Goal: Check status: Check status

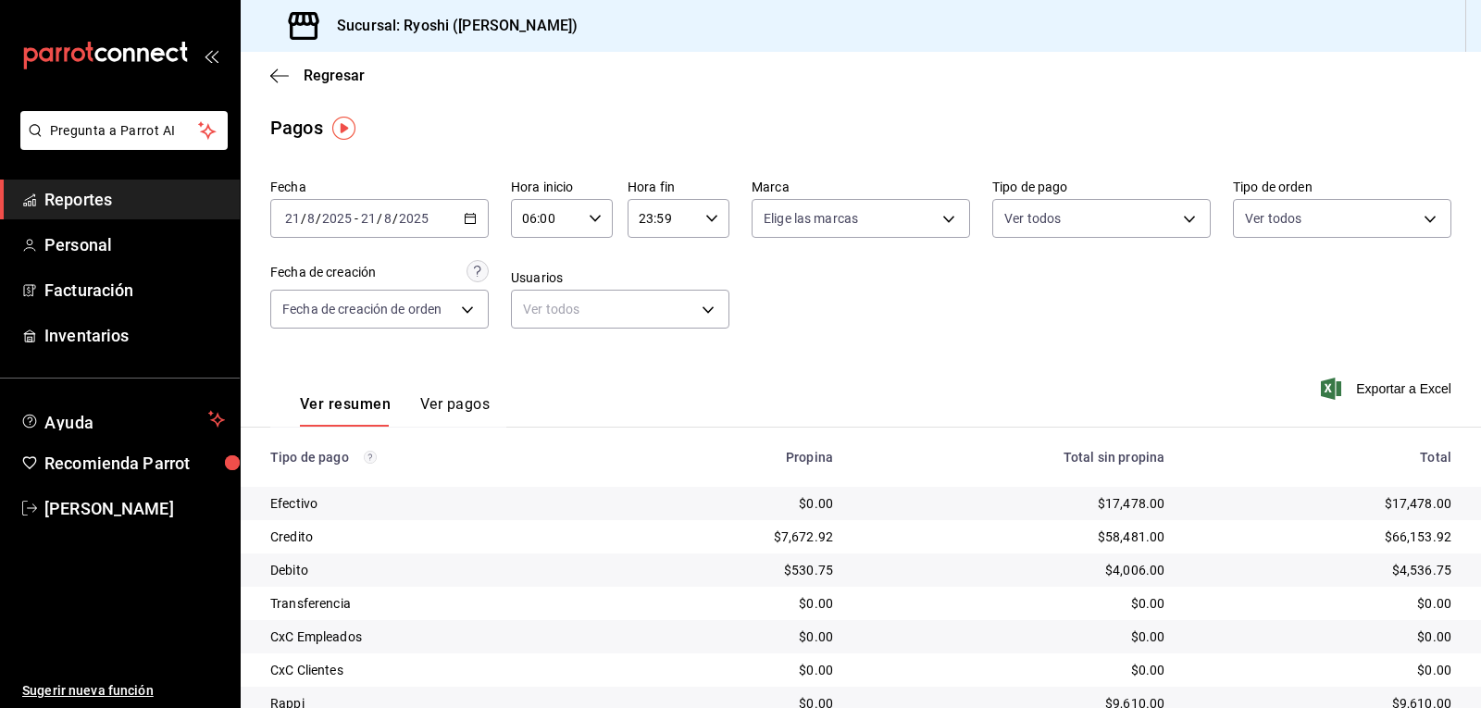
click at [605, 218] on div "06:00 Hora inicio" at bounding box center [562, 218] width 102 height 39
click at [529, 347] on span "02" at bounding box center [533, 354] width 21 height 15
type input "02:00"
click at [852, 360] on div at bounding box center [740, 354] width 1481 height 708
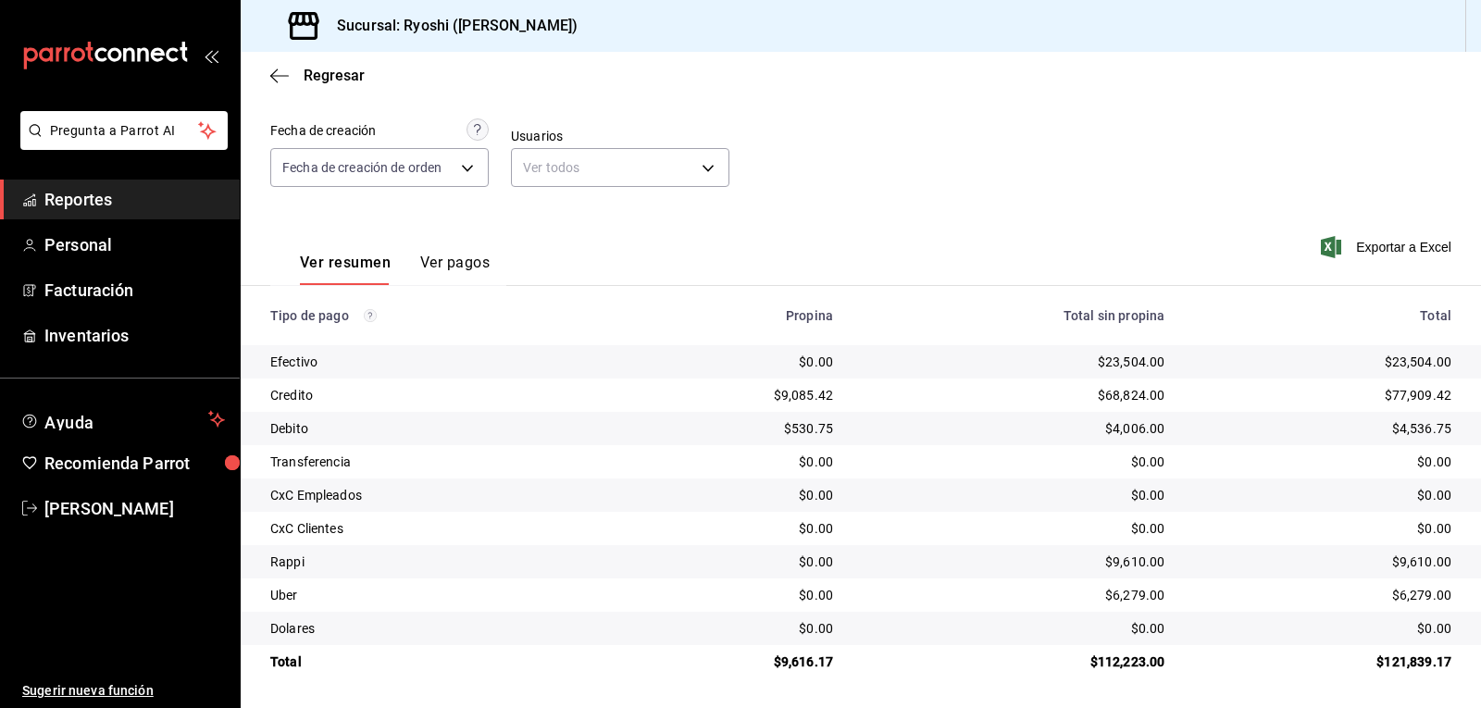
scroll to position [50, 0]
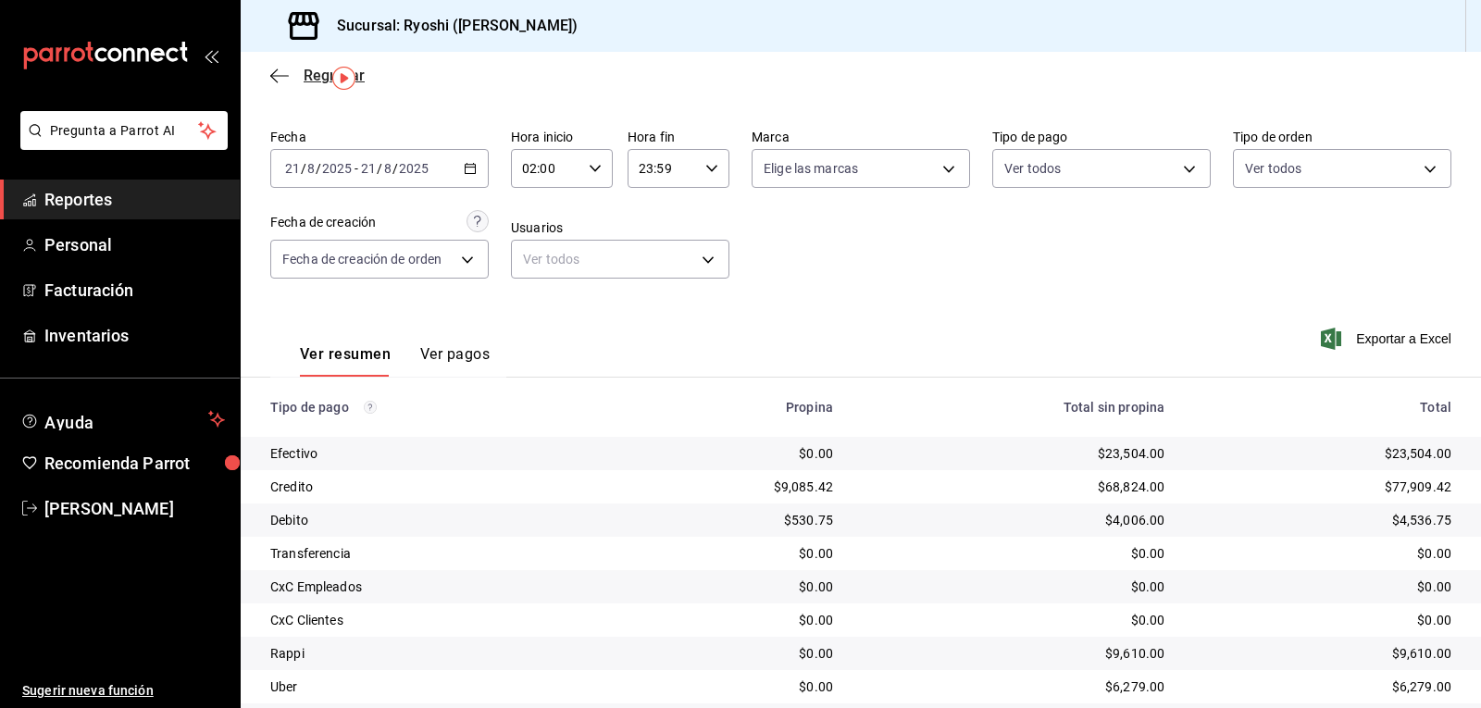
click at [281, 77] on icon "button" at bounding box center [279, 76] width 19 height 17
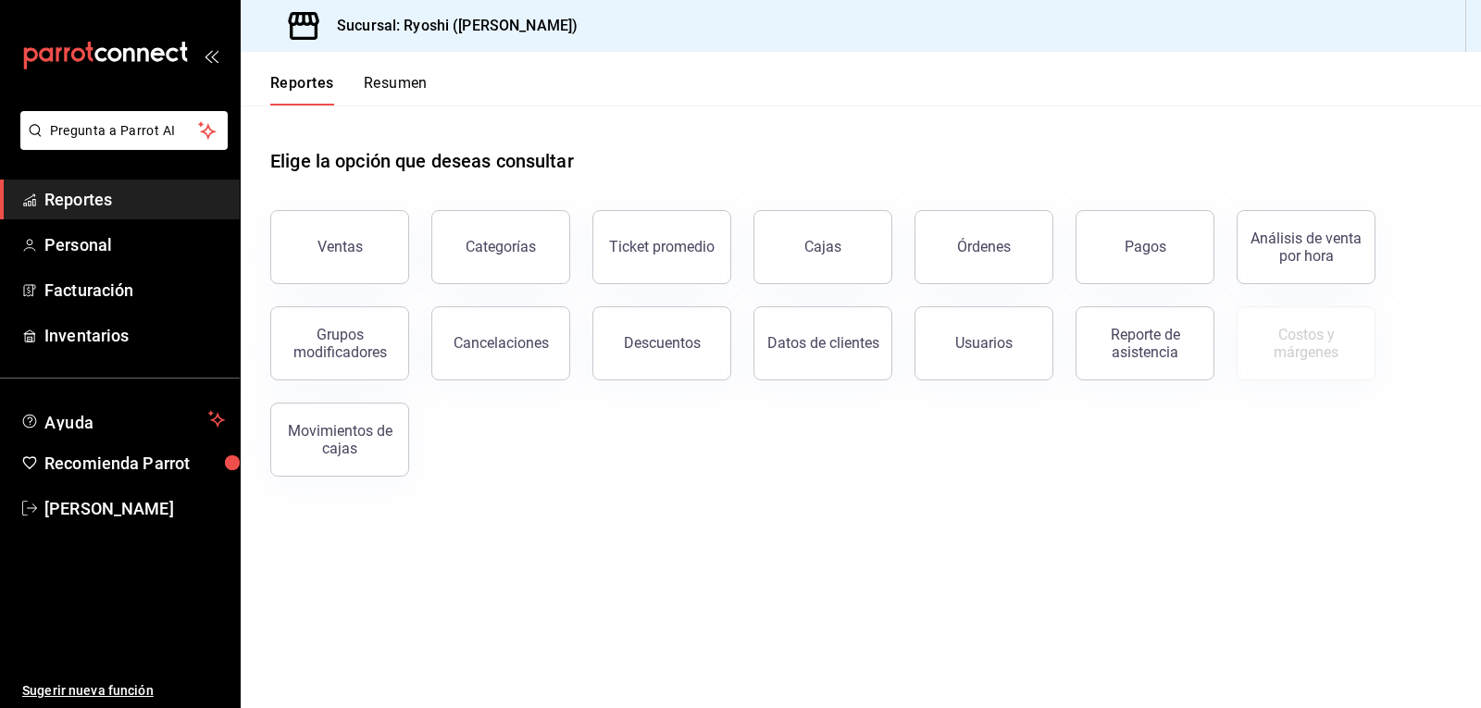
click at [393, 79] on button "Resumen" at bounding box center [396, 89] width 64 height 31
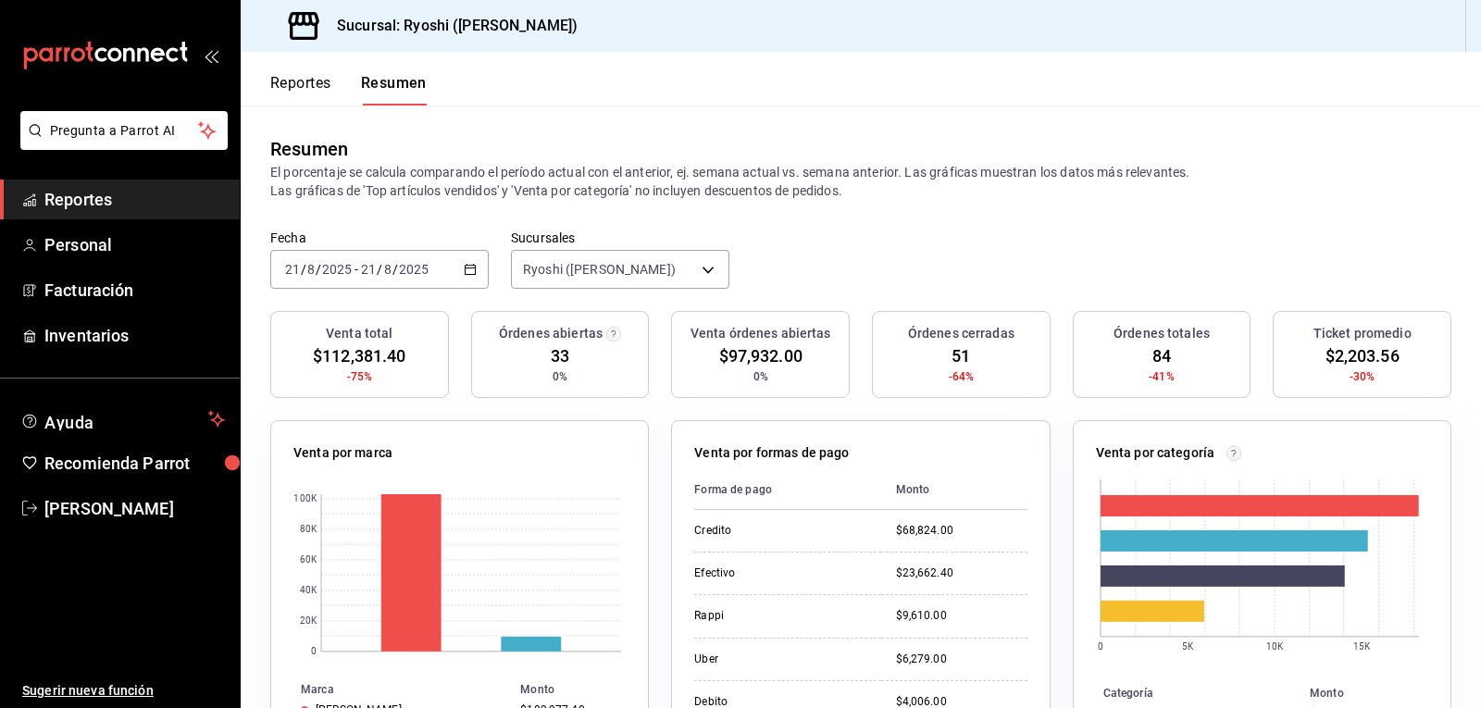
click at [318, 81] on button "Reportes" at bounding box center [300, 89] width 61 height 31
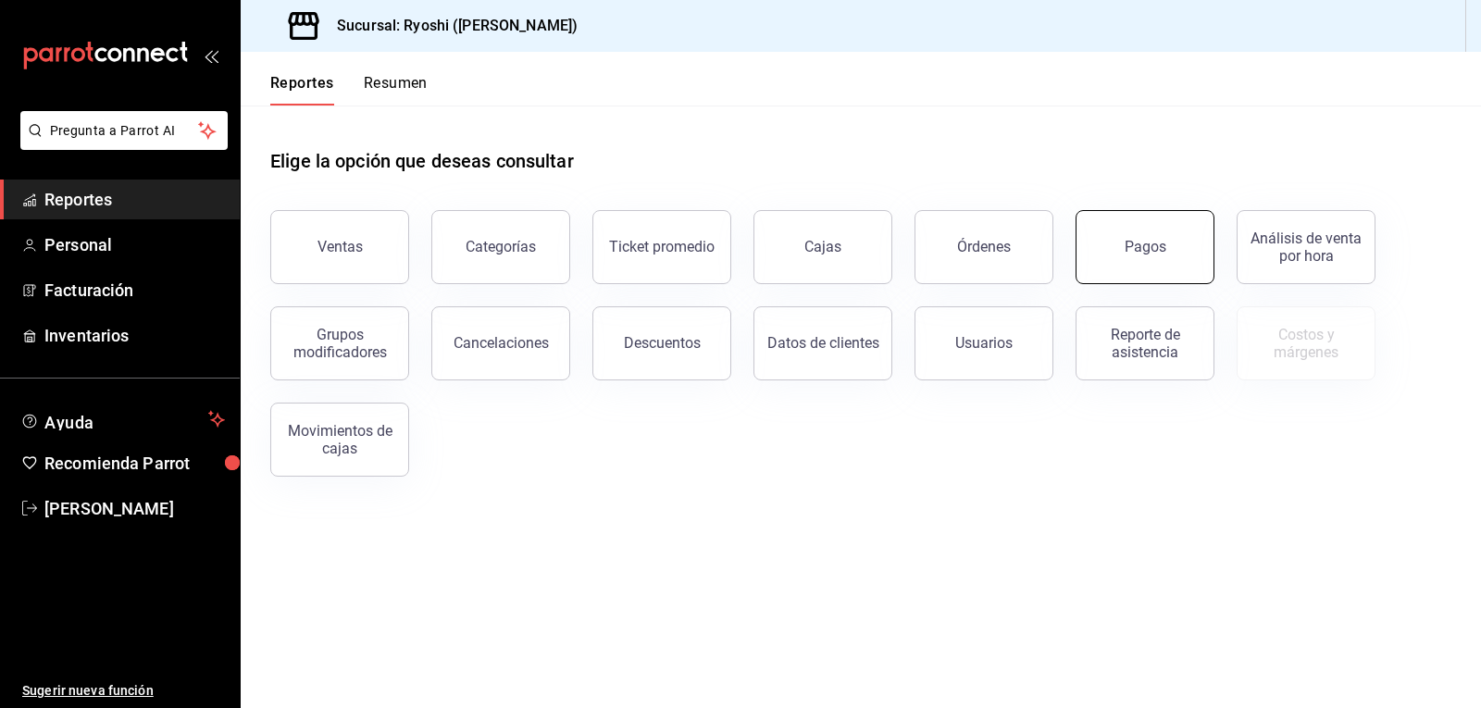
click at [1144, 251] on div "Pagos" at bounding box center [1146, 247] width 42 height 18
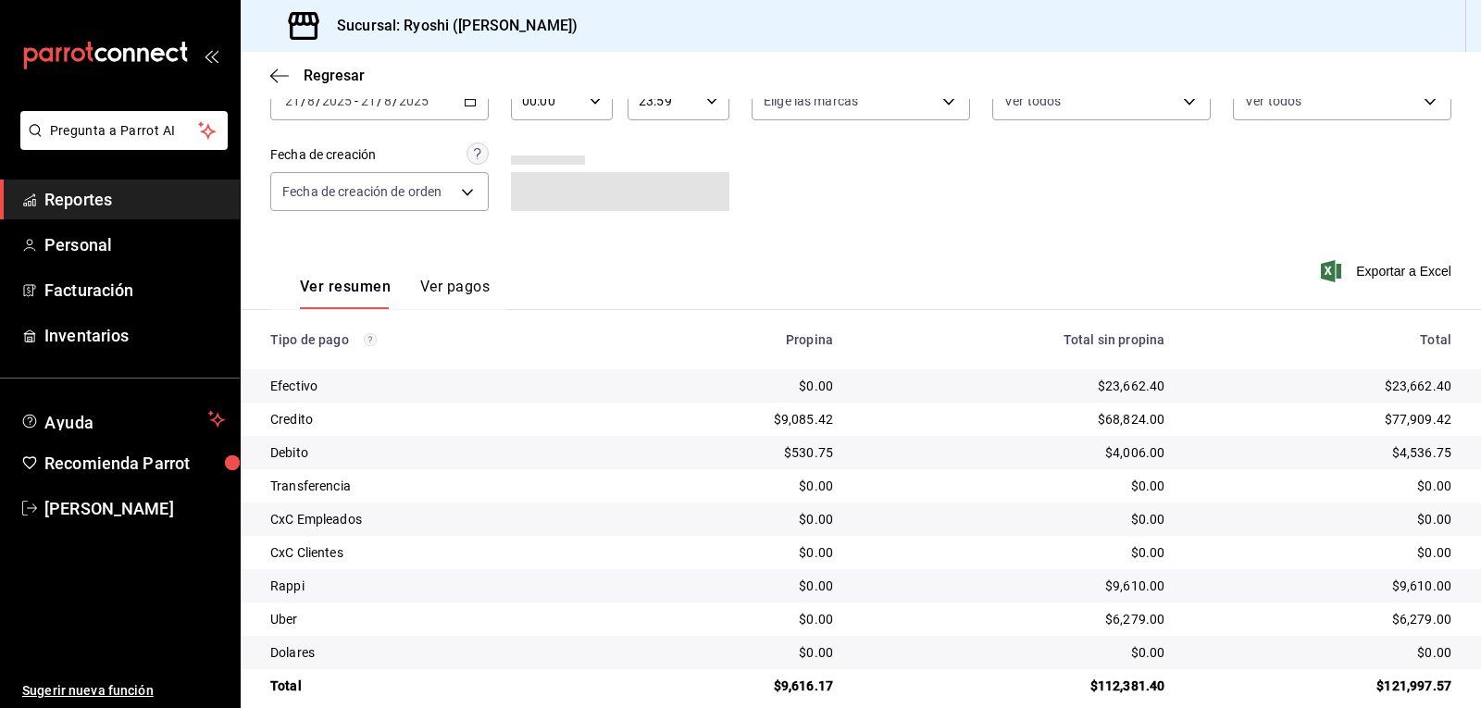
scroll to position [115, 0]
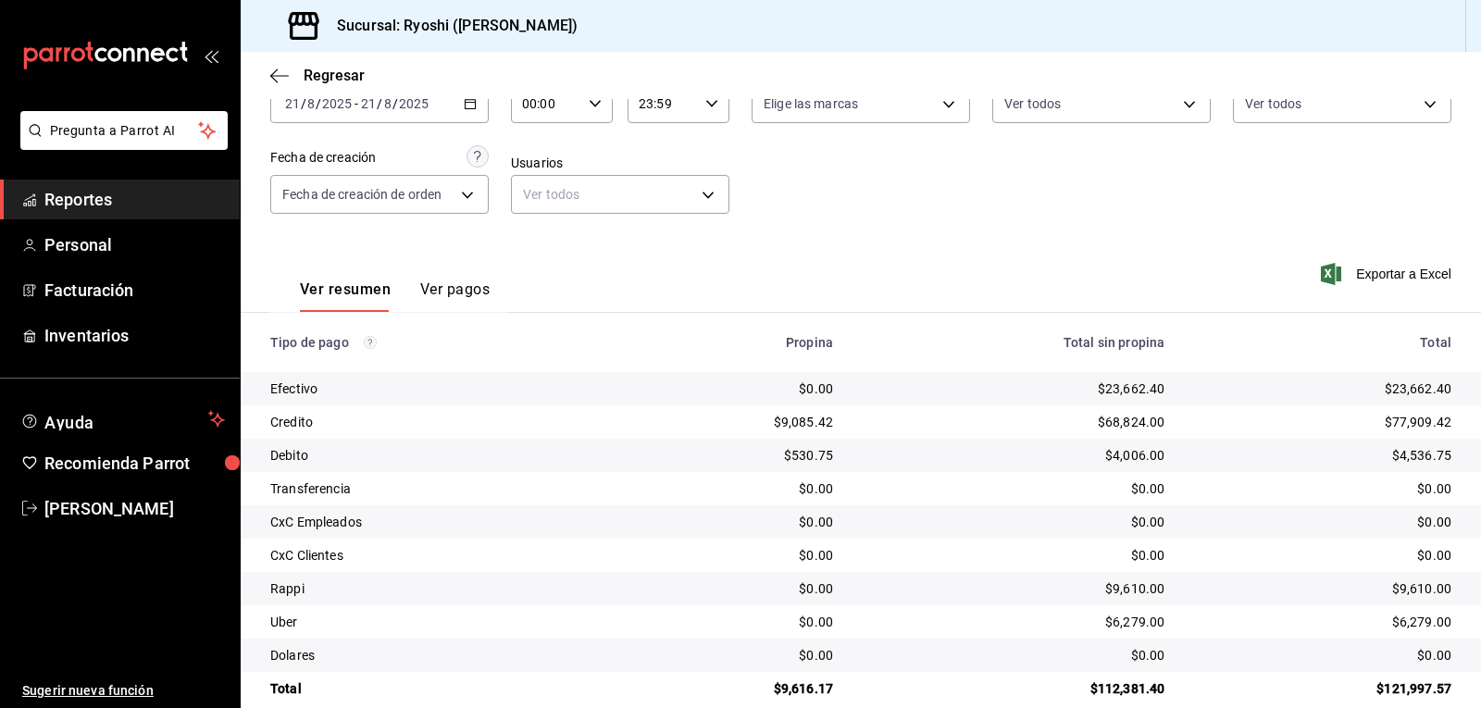
click at [590, 104] on \(Stroke\) "button" at bounding box center [595, 103] width 11 height 6
click at [536, 240] on span "02" at bounding box center [533, 239] width 21 height 15
type input "02:00"
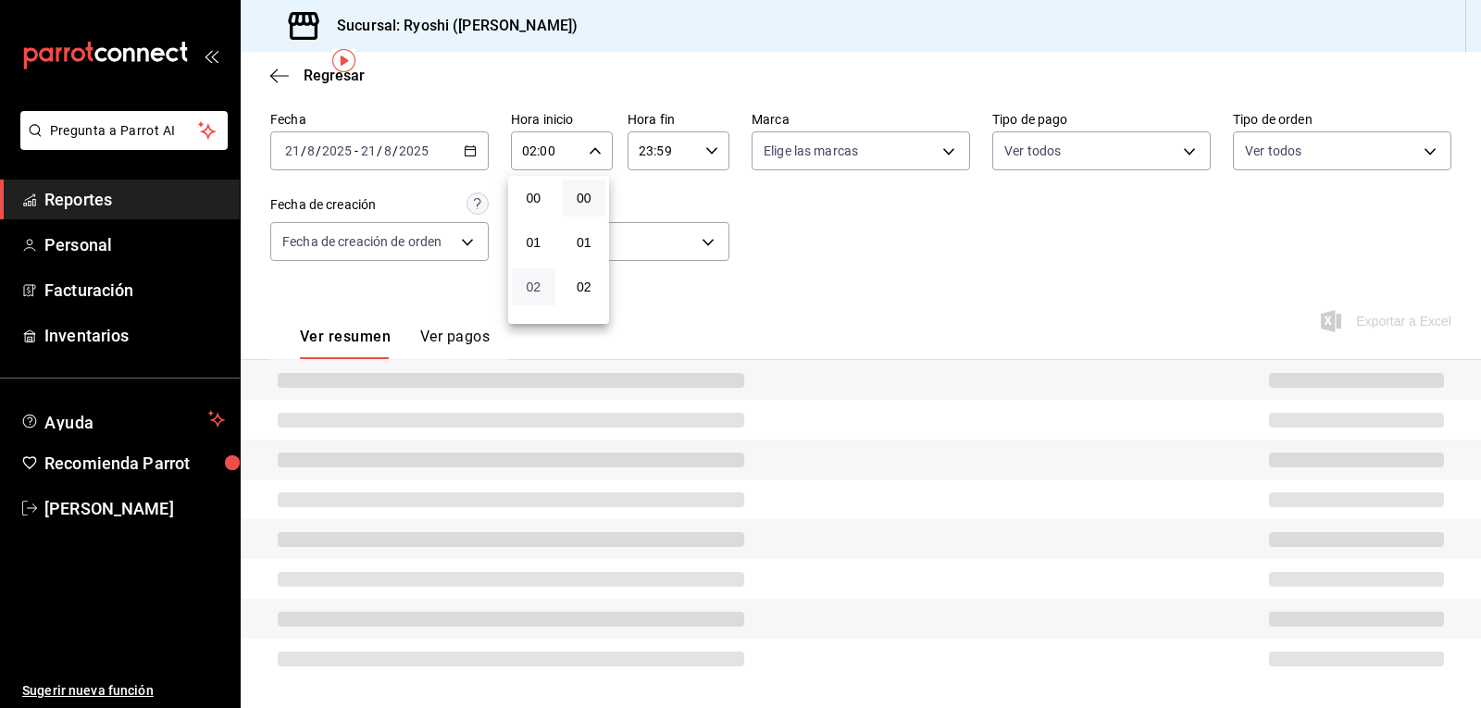
scroll to position [115, 0]
